Goal: Find specific page/section: Find specific page/section

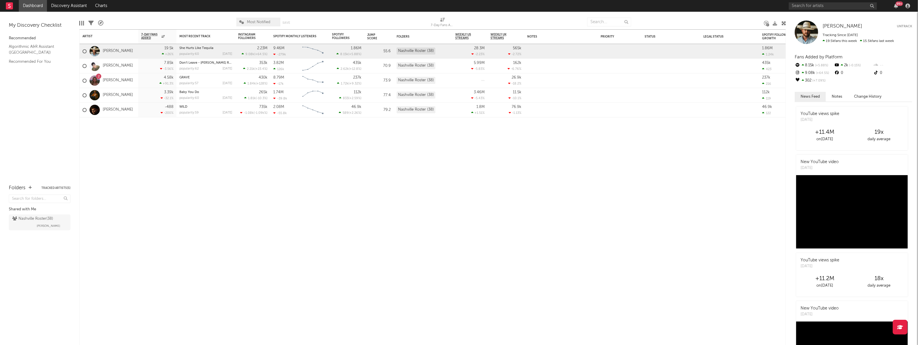
click at [33, 5] on link "Dashboard" at bounding box center [33, 6] width 28 height 12
click at [36, 6] on link "Dashboard" at bounding box center [33, 6] width 28 height 12
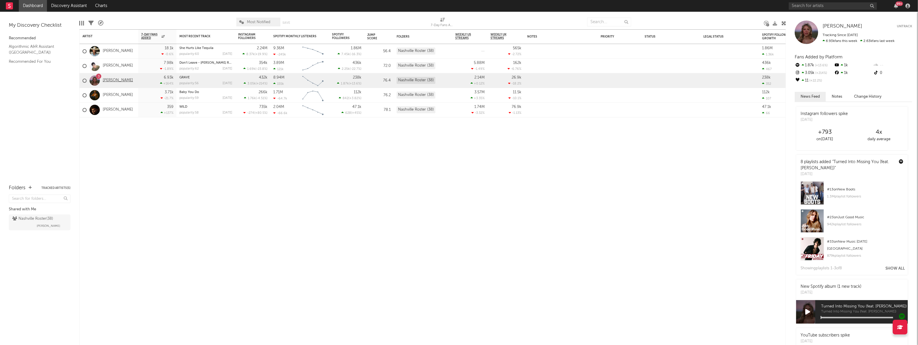
click at [106, 80] on link "[PERSON_NAME]" at bounding box center [118, 80] width 30 height 5
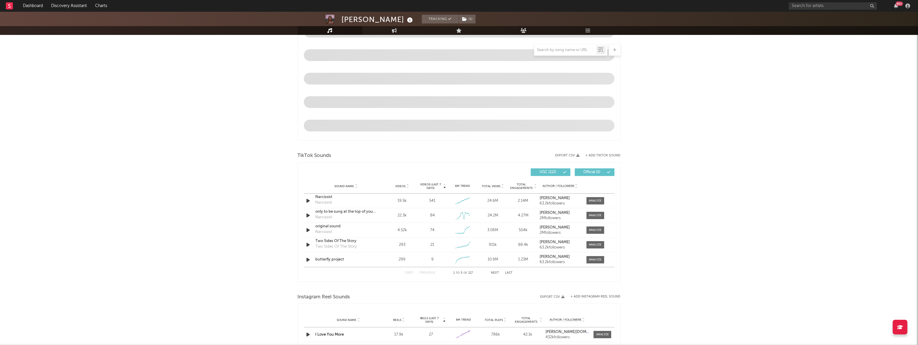
select select "6m"
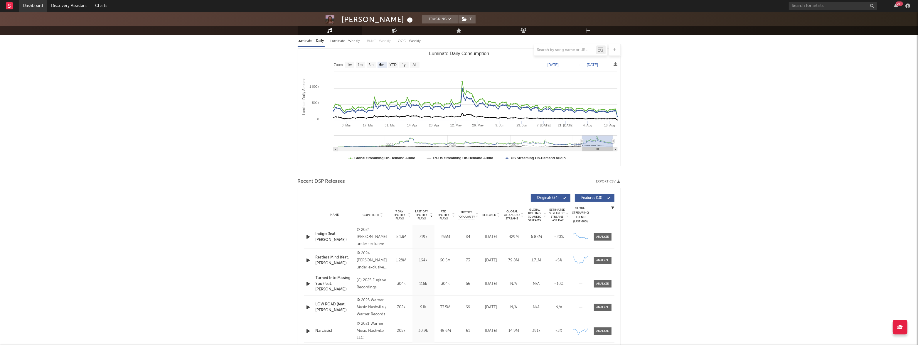
scroll to position [67, 0]
click at [32, 5] on link "Dashboard" at bounding box center [33, 6] width 28 height 12
